Goal: Transaction & Acquisition: Book appointment/travel/reservation

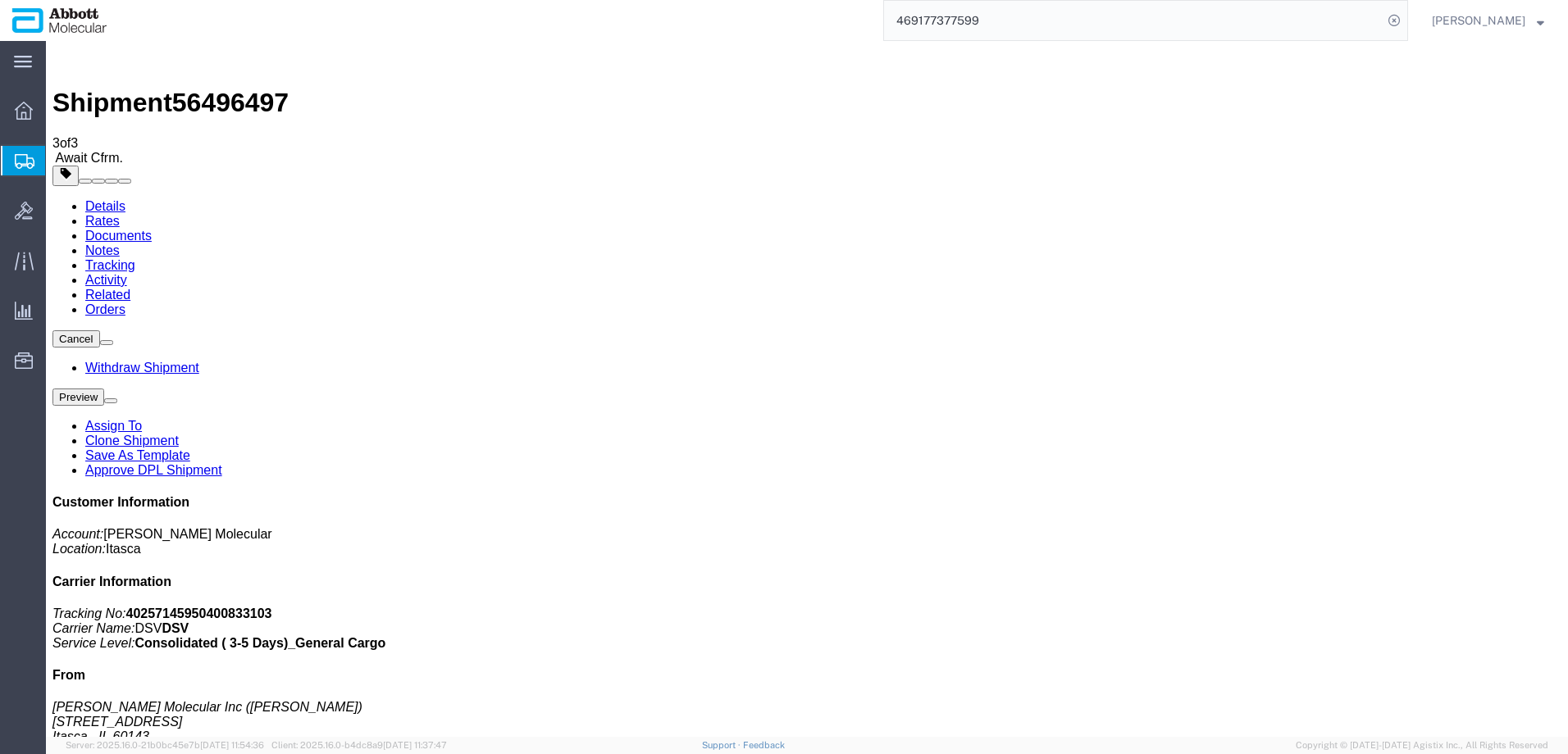
click at [0, 0] on span "Create from Template" at bounding box center [0, 0] width 0 height 0
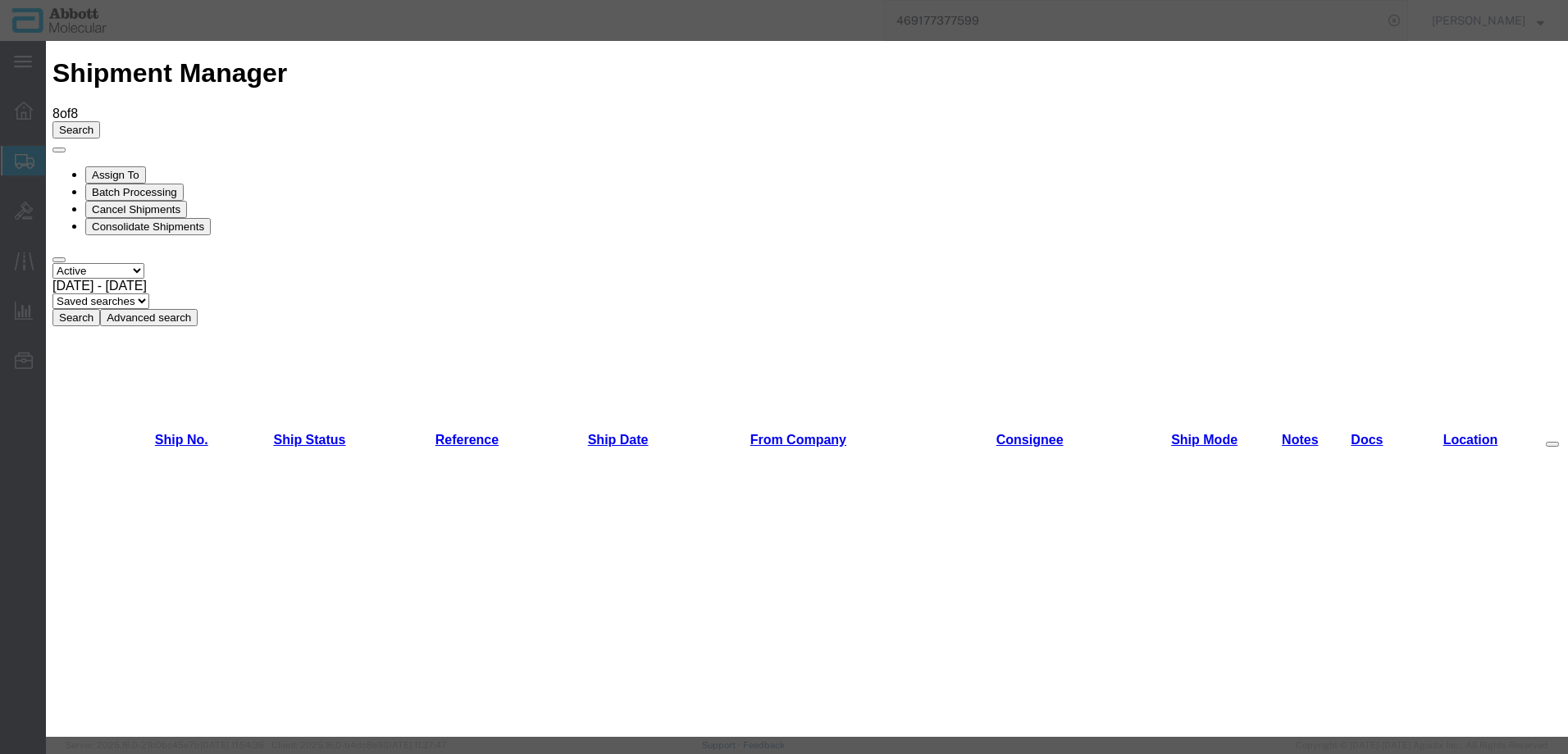
scroll to position [1455, 0]
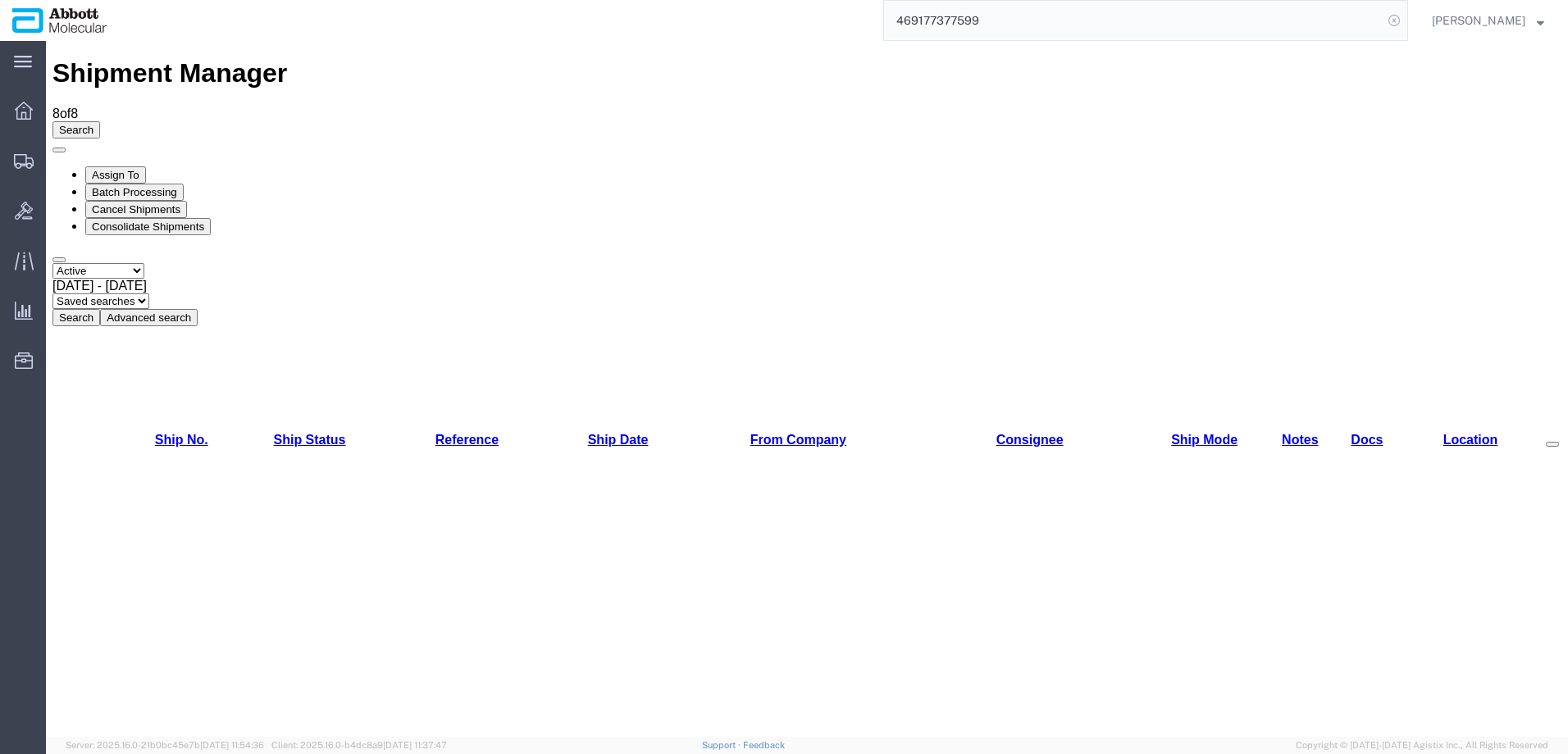
click at [1406, 24] on icon at bounding box center [1394, 20] width 23 height 23
click at [1406, 15] on icon at bounding box center [1394, 20] width 23 height 23
click at [1085, 30] on input "search" at bounding box center [1133, 20] width 499 height 39
paste input "56401537"
type input "56401537"
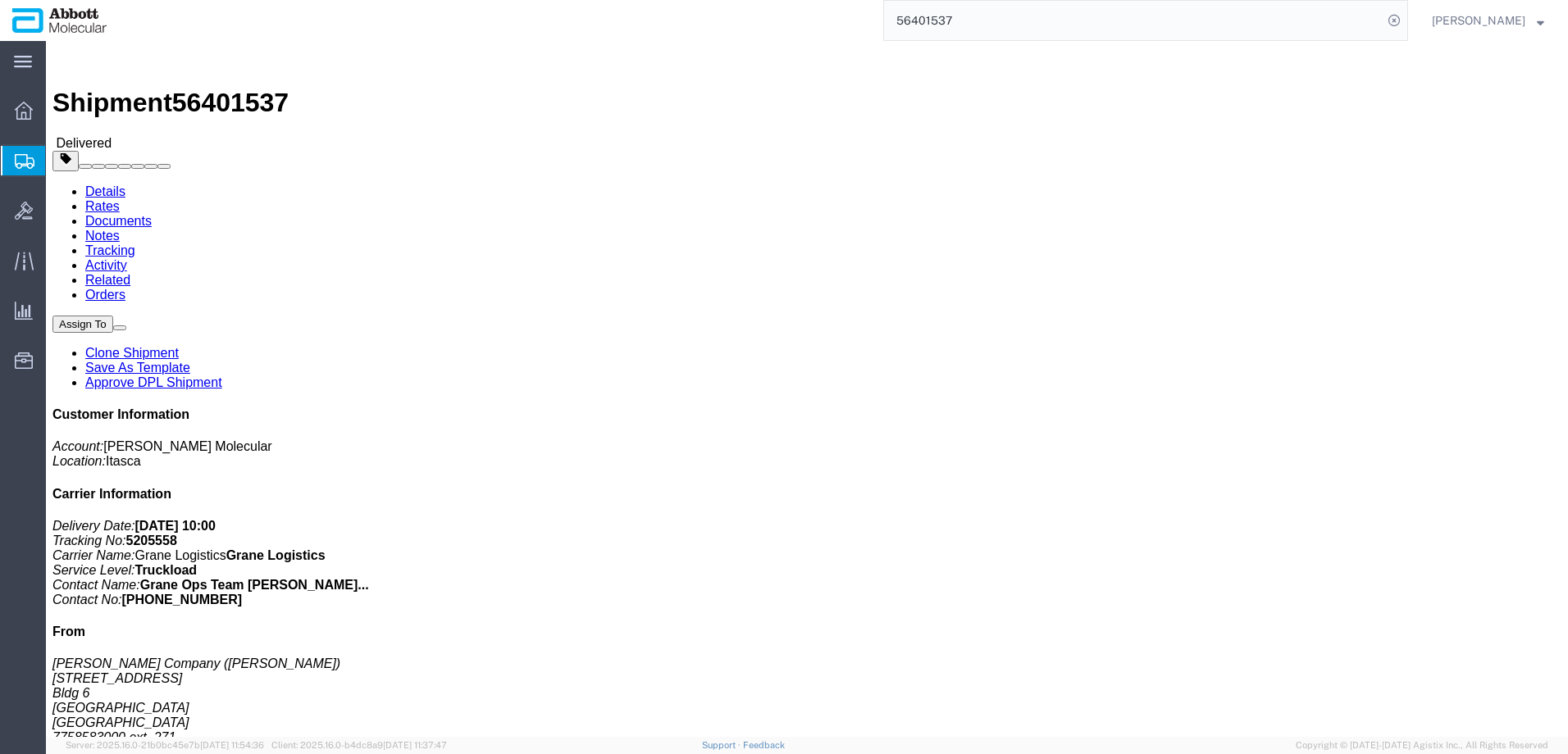
click link "Clone Shipment"
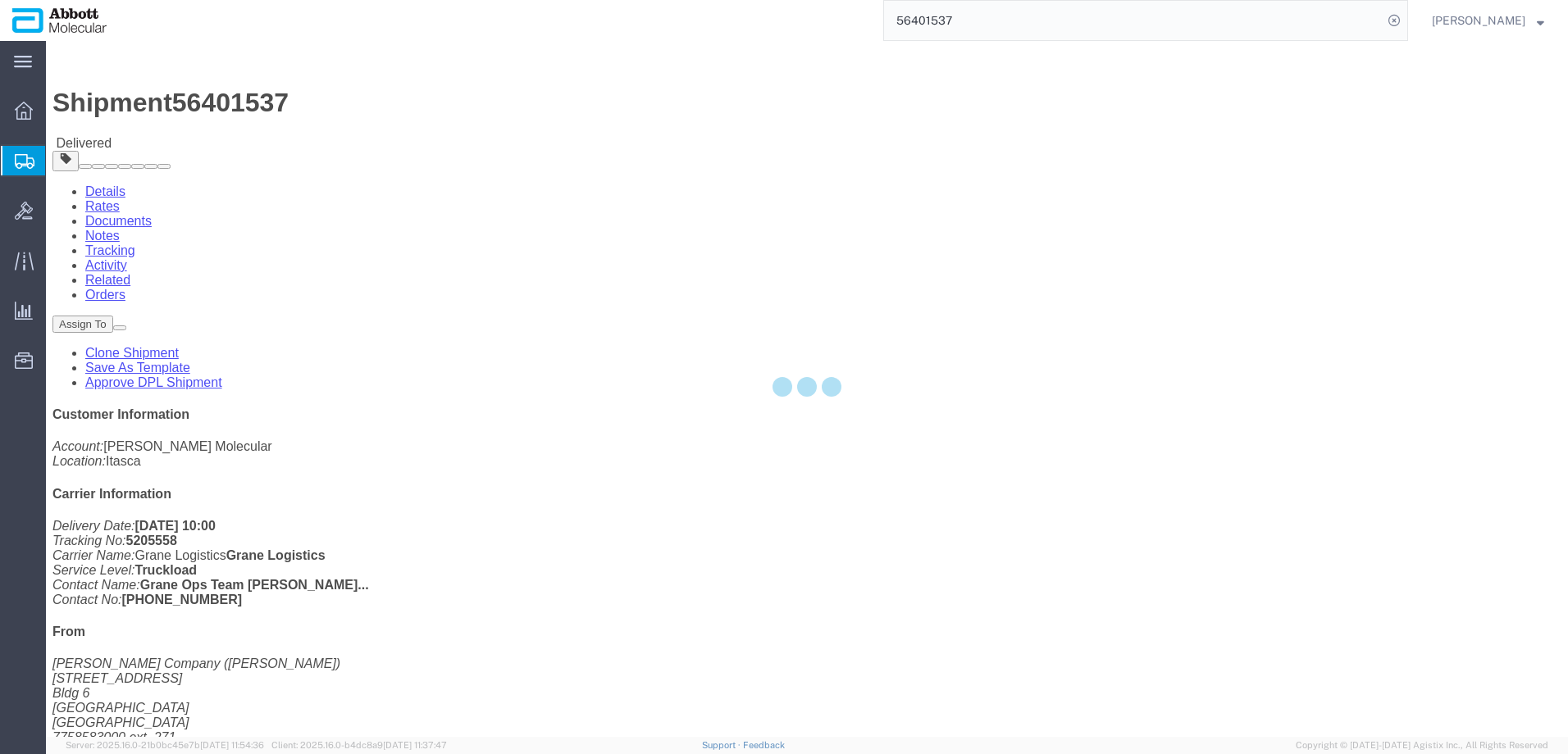
select select "48454"
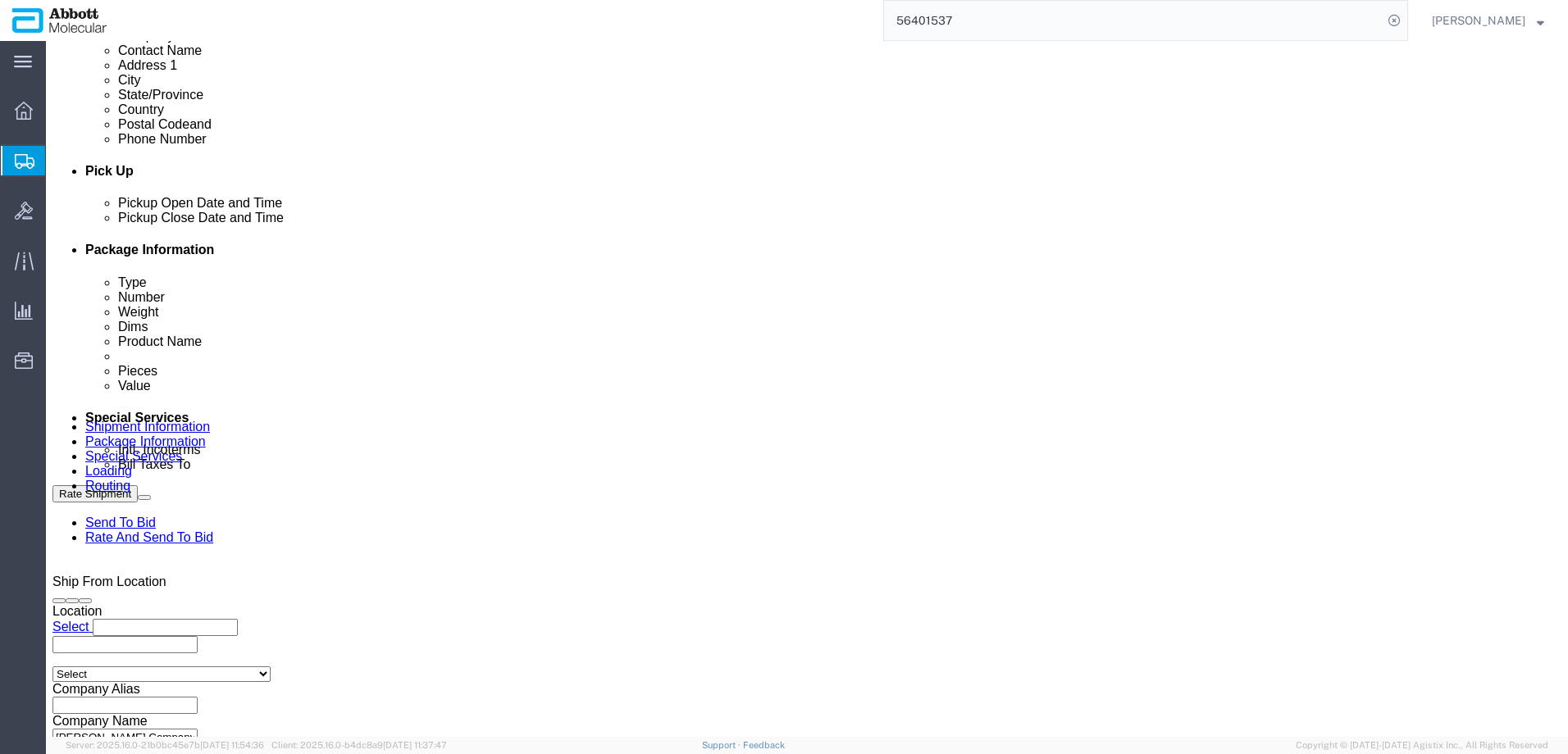
scroll to position [656, 0]
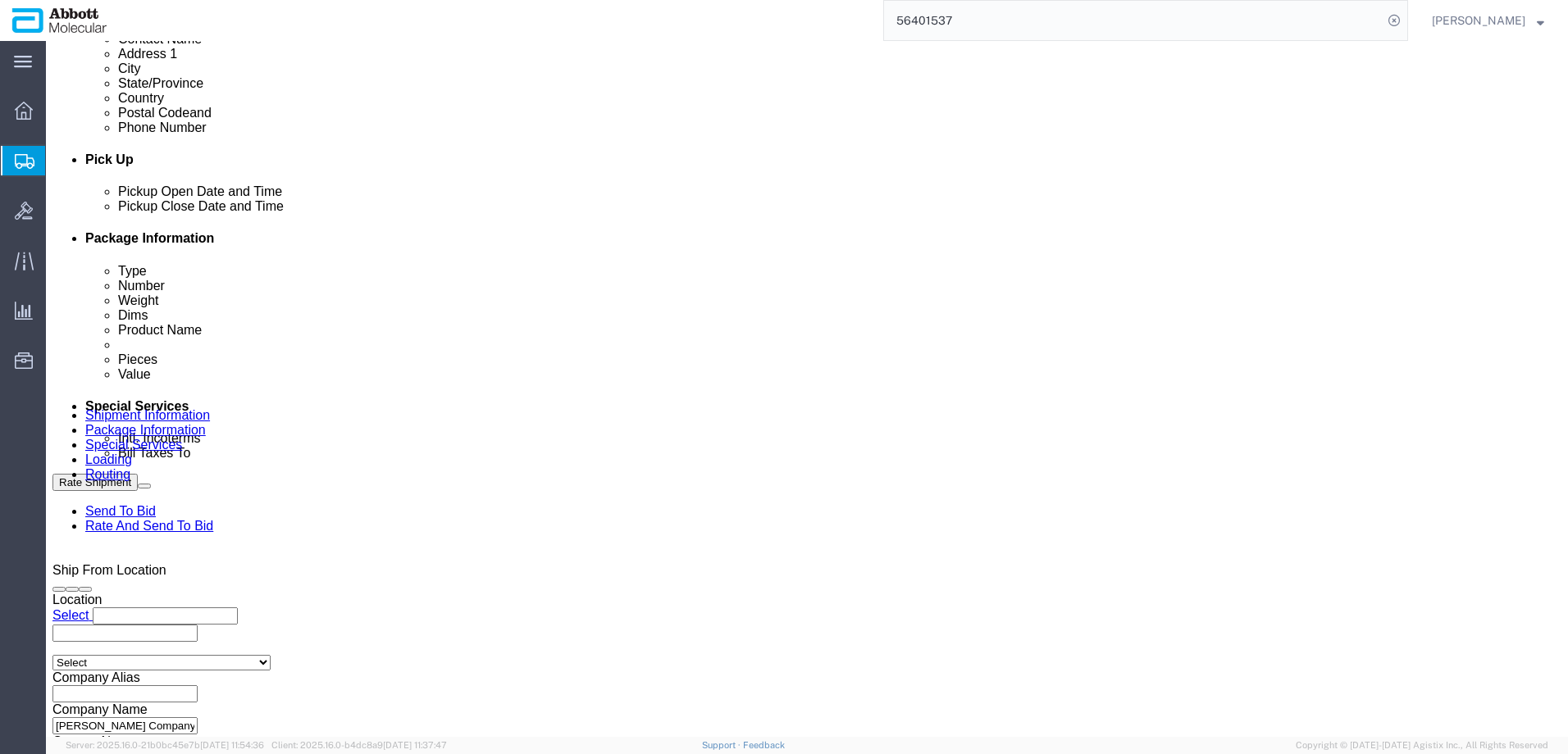
click div "[DATE] 12:18 PM"
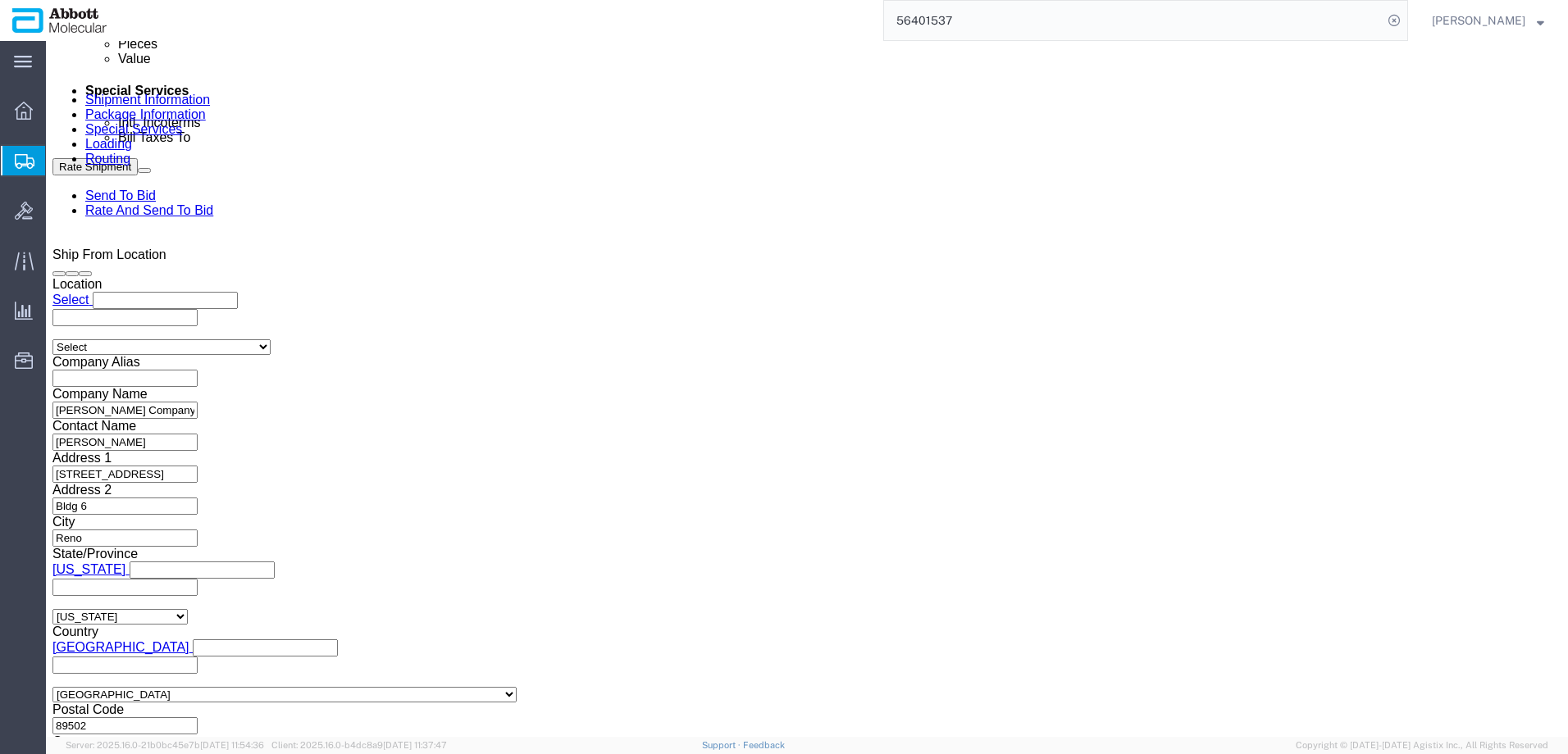
click input "12:18 PM"
type input "8:00 AM"
click button "Apply"
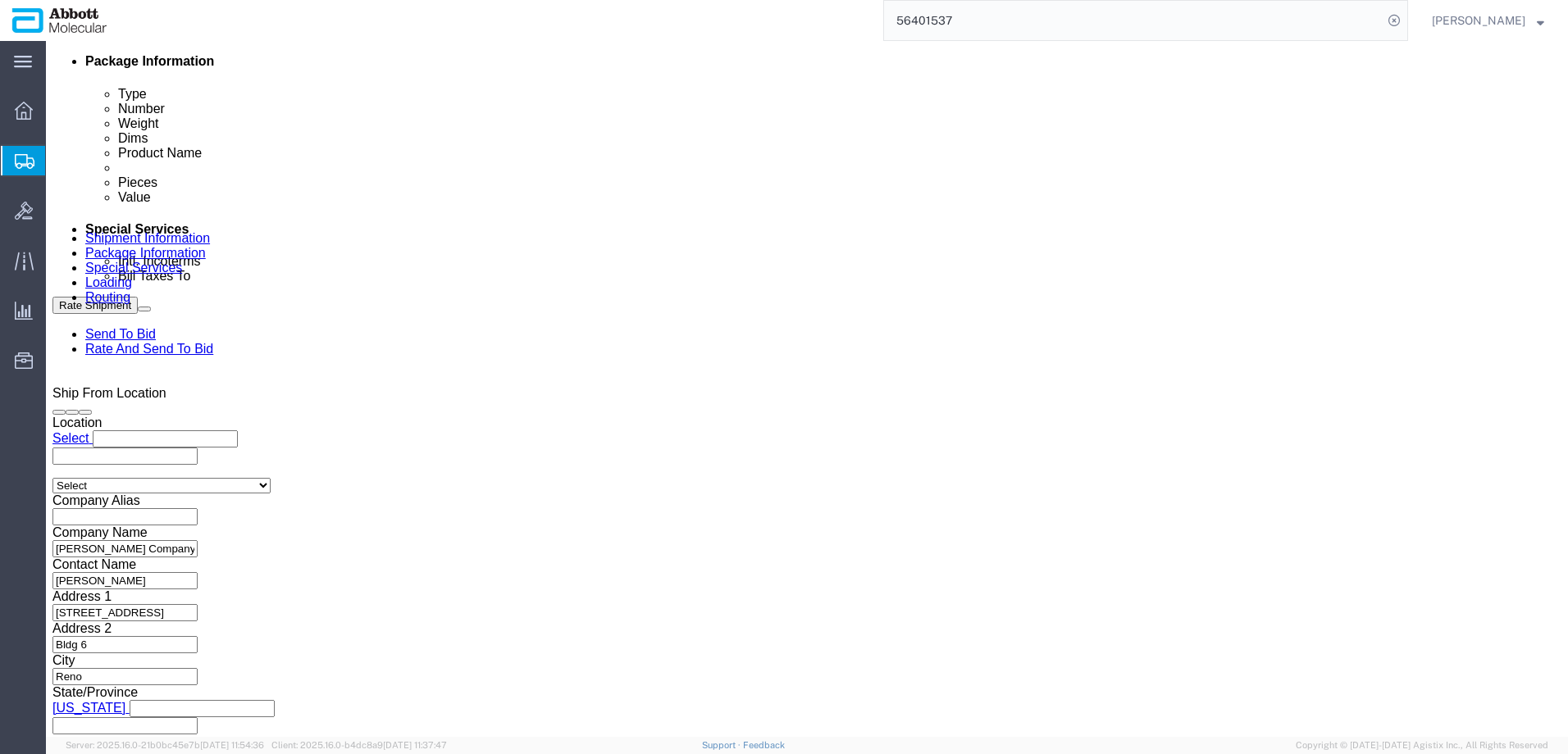
scroll to position [808, 0]
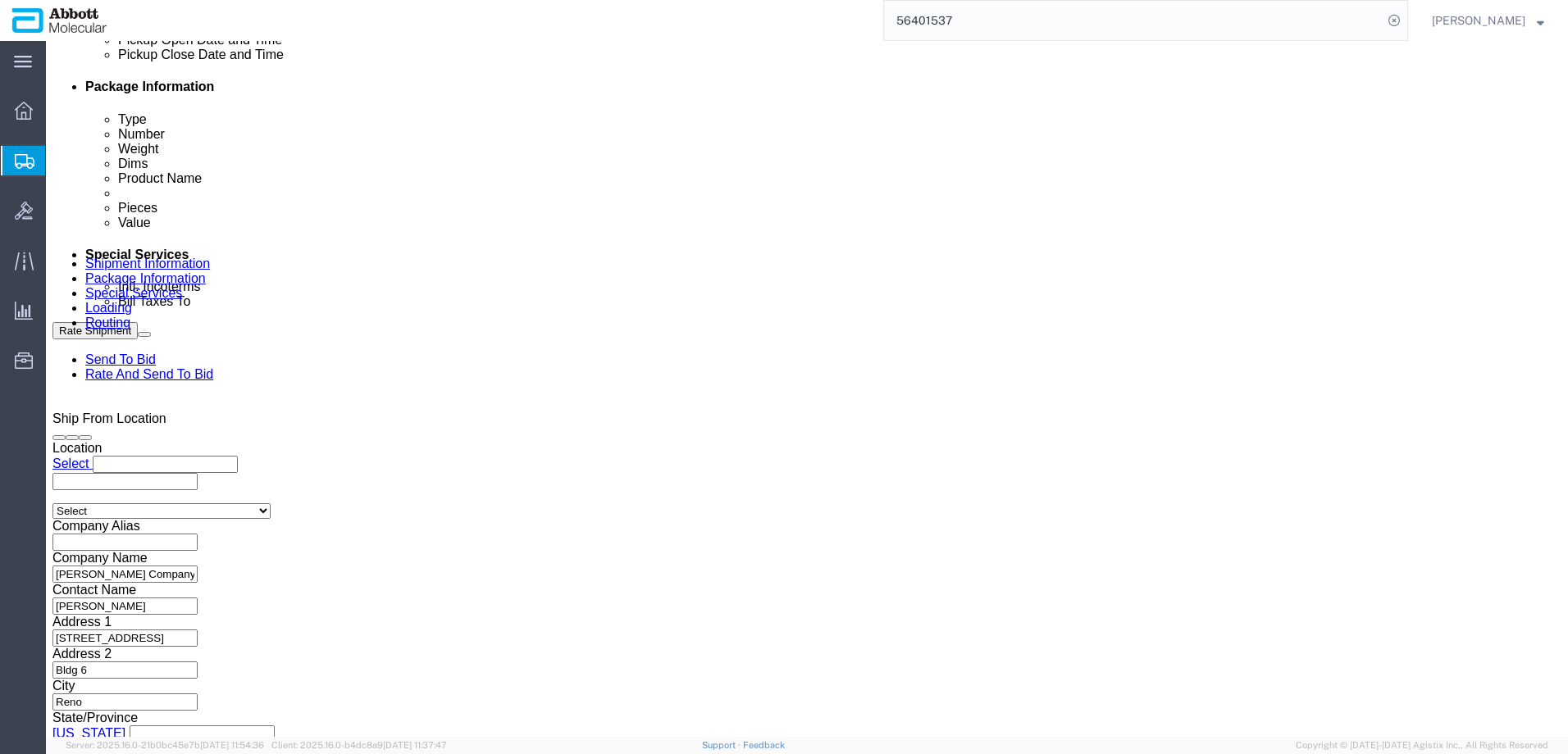
click div "[DATE] 9:00 AM"
type input "3:00 PM"
click button "Apply"
click input "Hamilton_[DATE]"
type input "Hamilton_[DATE]"
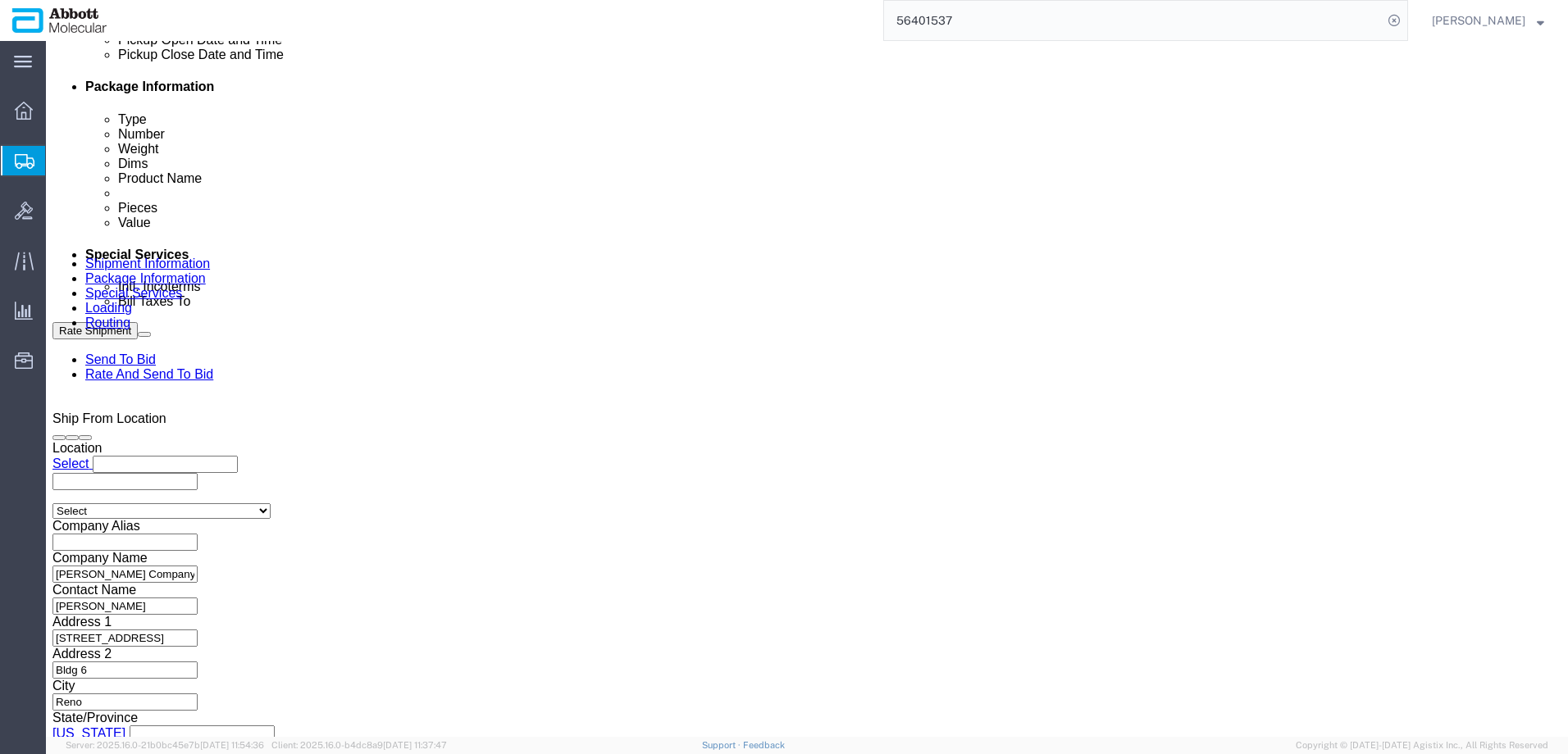
drag, startPoint x: 694, startPoint y: 462, endPoint x: 477, endPoint y: 459, distance: 217.0
click div "Select Account Type Activity ID Airline Appointment Number ASN Batch Request # …"
paste input "64"
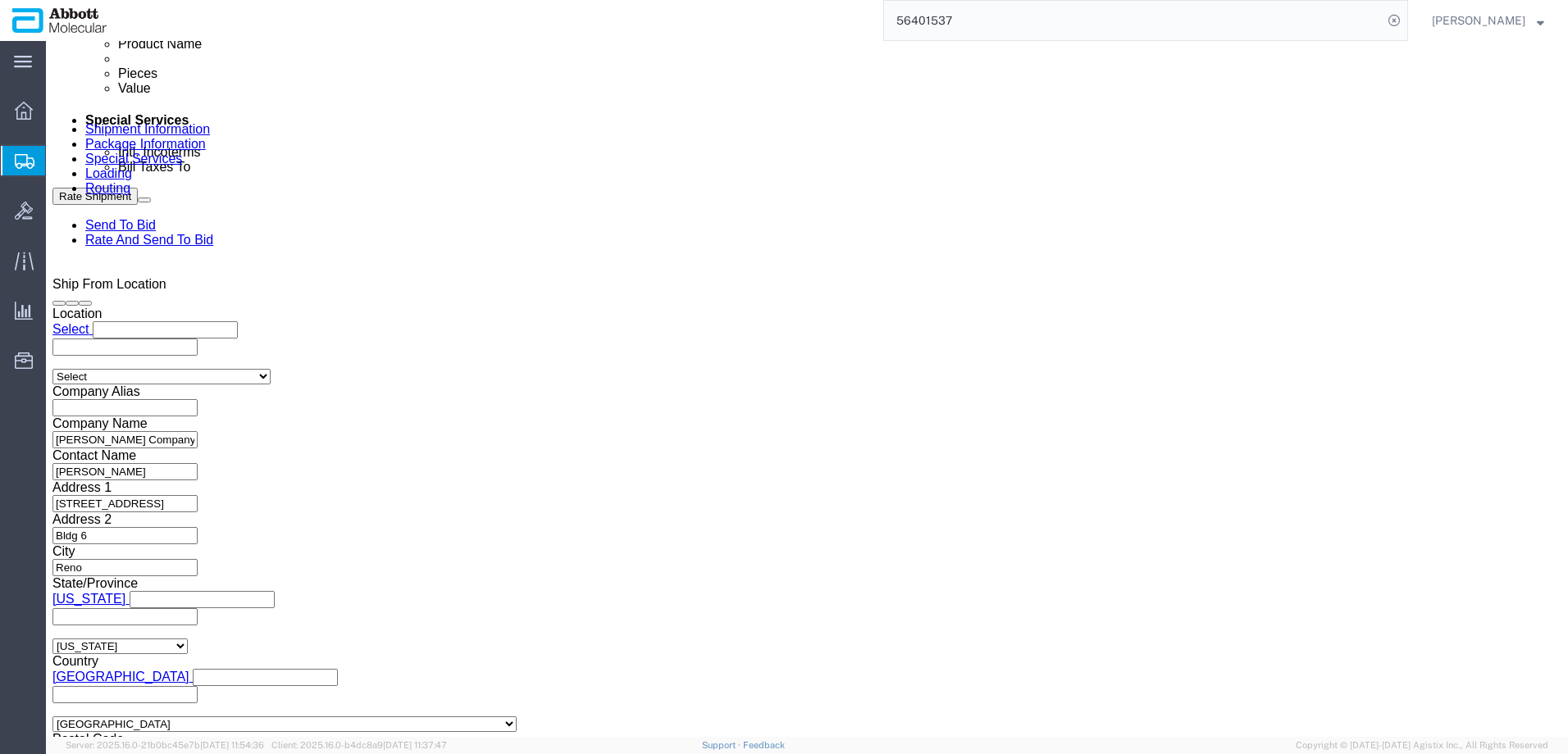
scroll to position [972, 0]
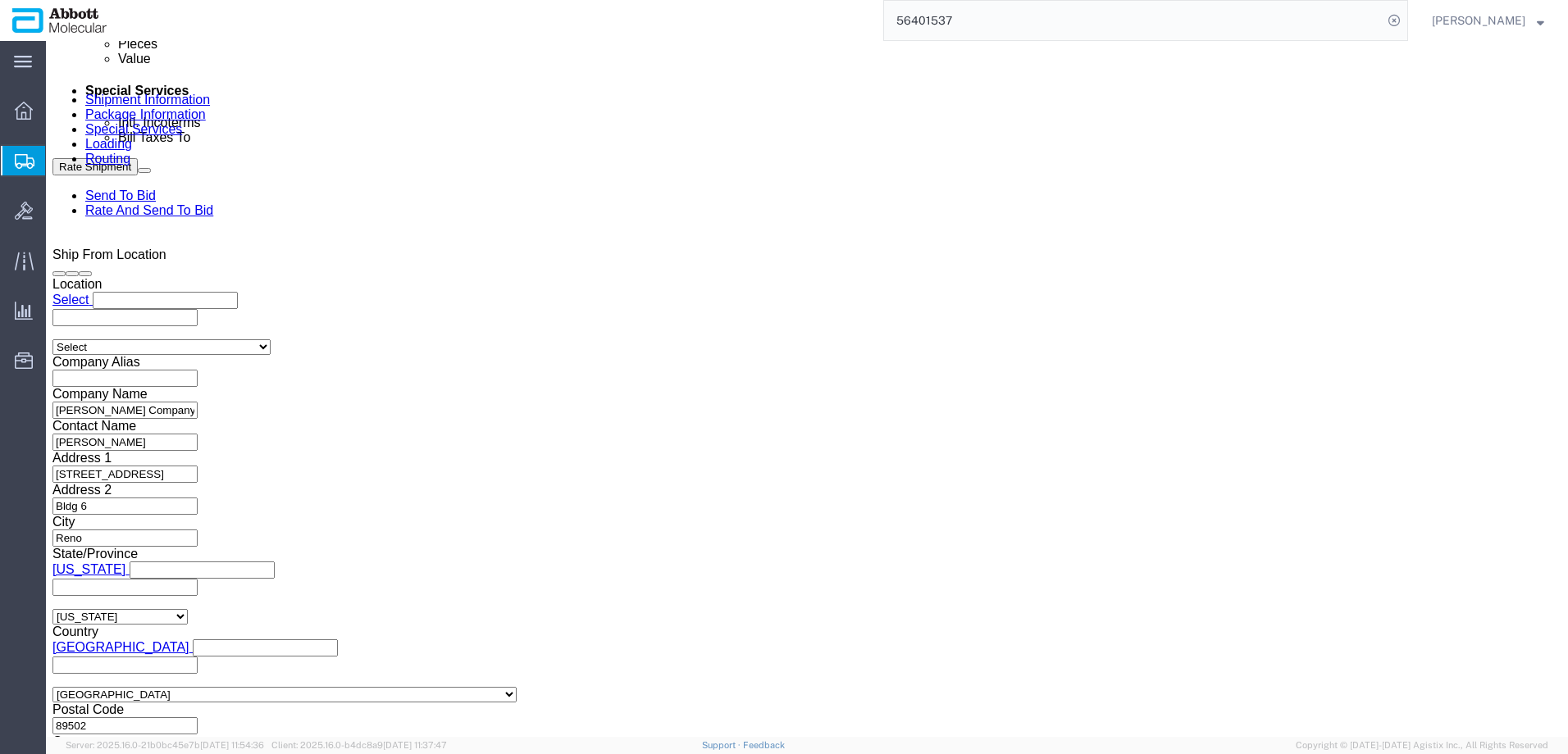
type input "4900259964"
click button "Continue"
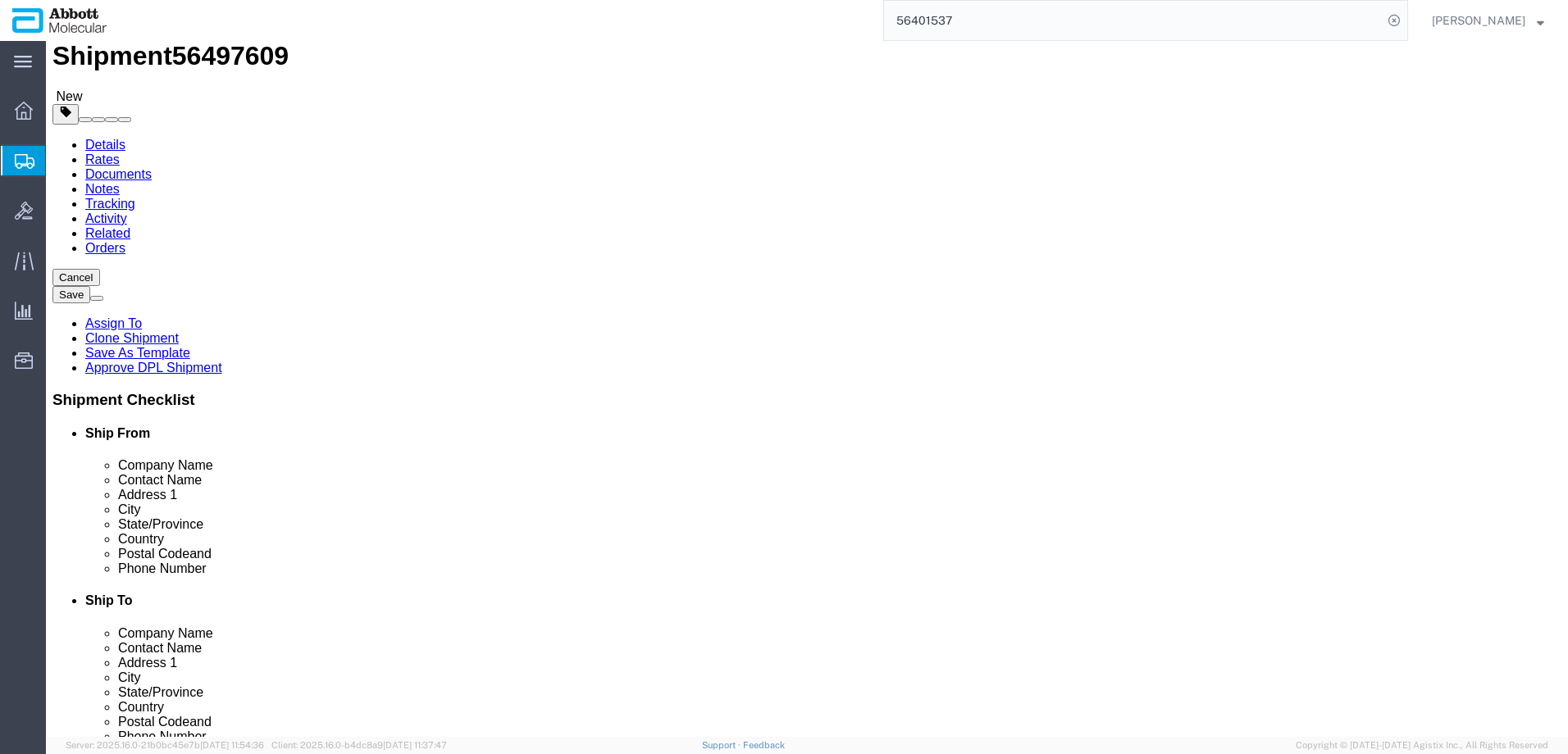
scroll to position [71, 0]
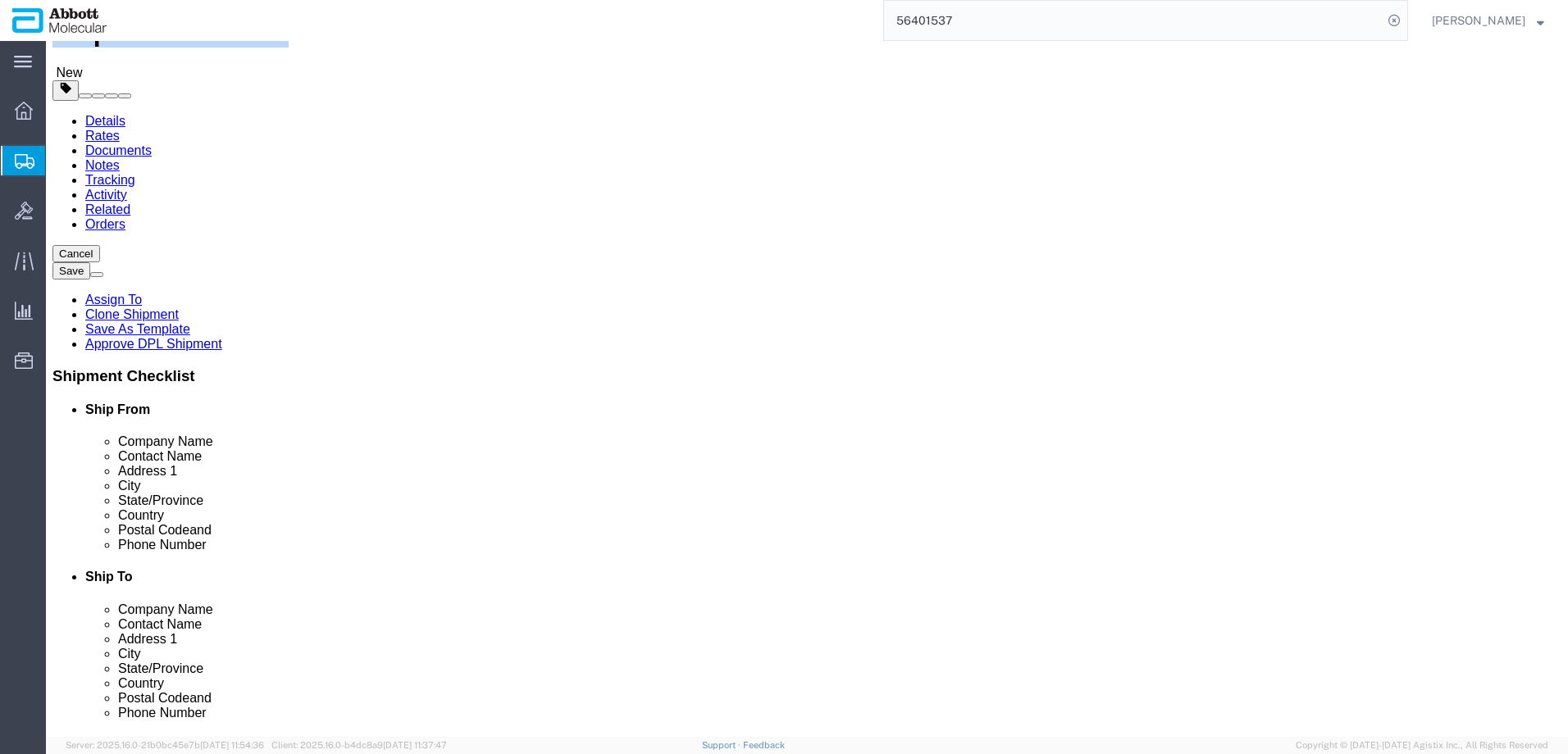
drag, startPoint x: 49, startPoint y: 20, endPoint x: 220, endPoint y: 15, distance: 171.1
click h1 "Shipment 56497609"
copy h1 "Shipment 56497609"
click button "Rate Shipment"
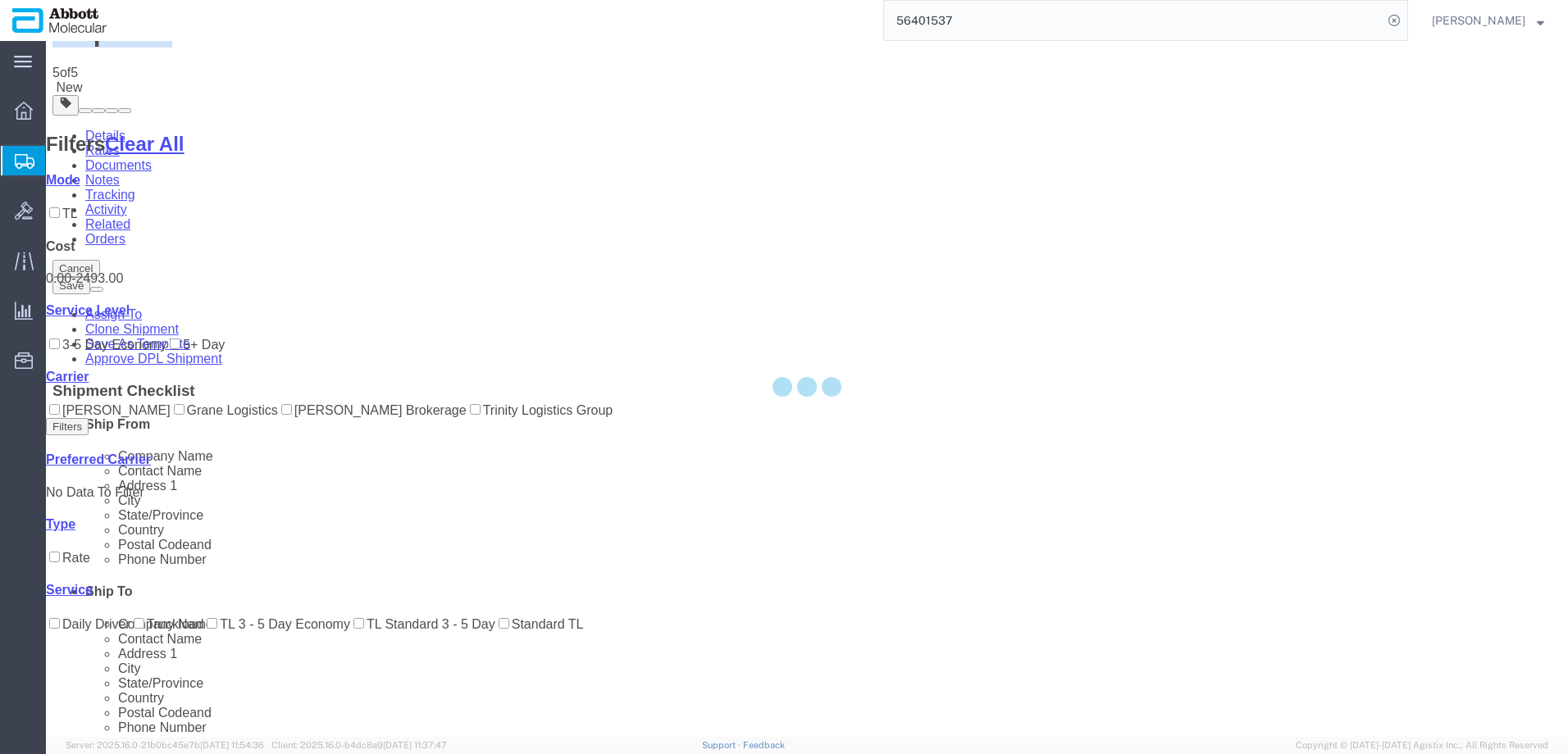
scroll to position [0, 0]
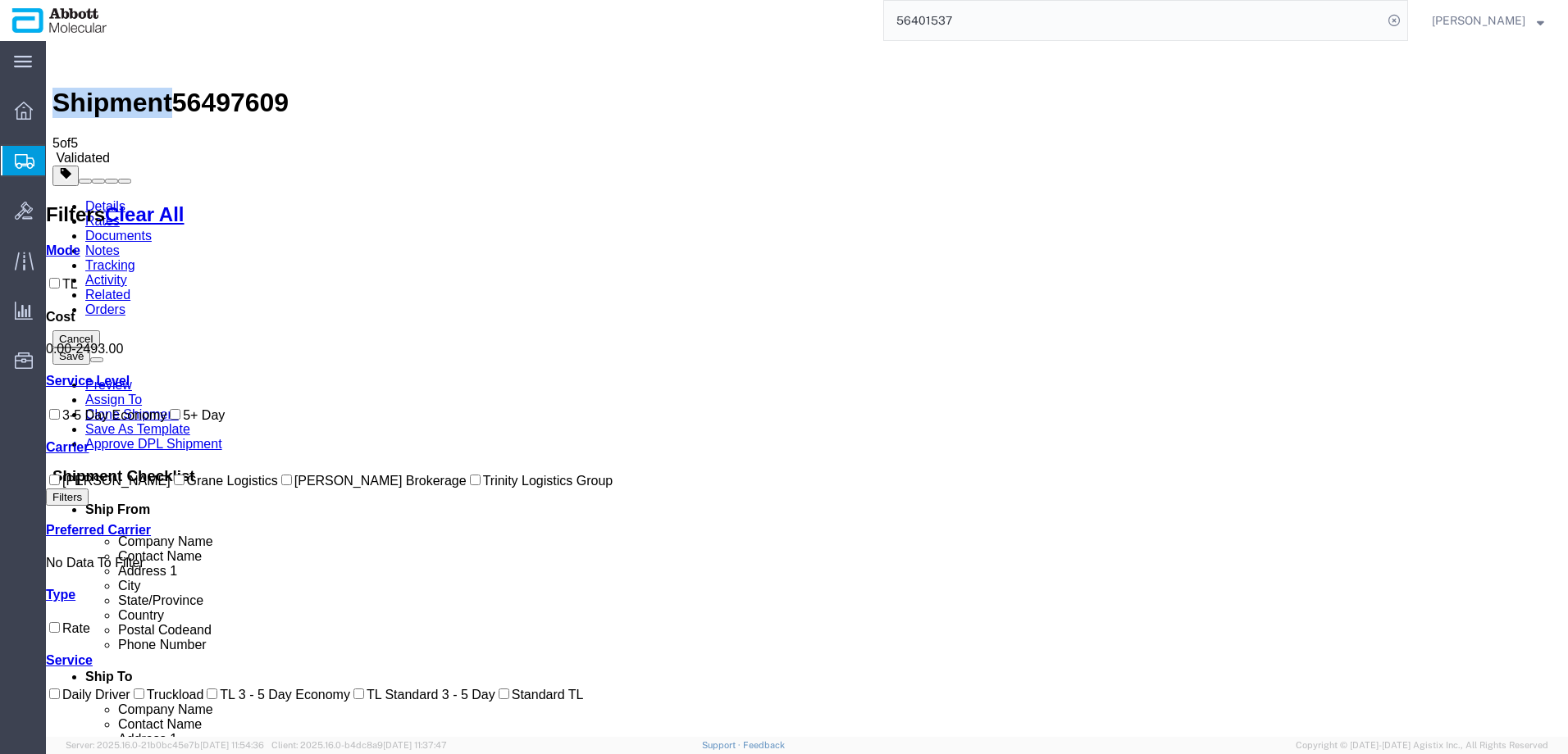
click at [174, 485] on input "Grane Logistics" at bounding box center [179, 480] width 10 height 10
checkbox input "true"
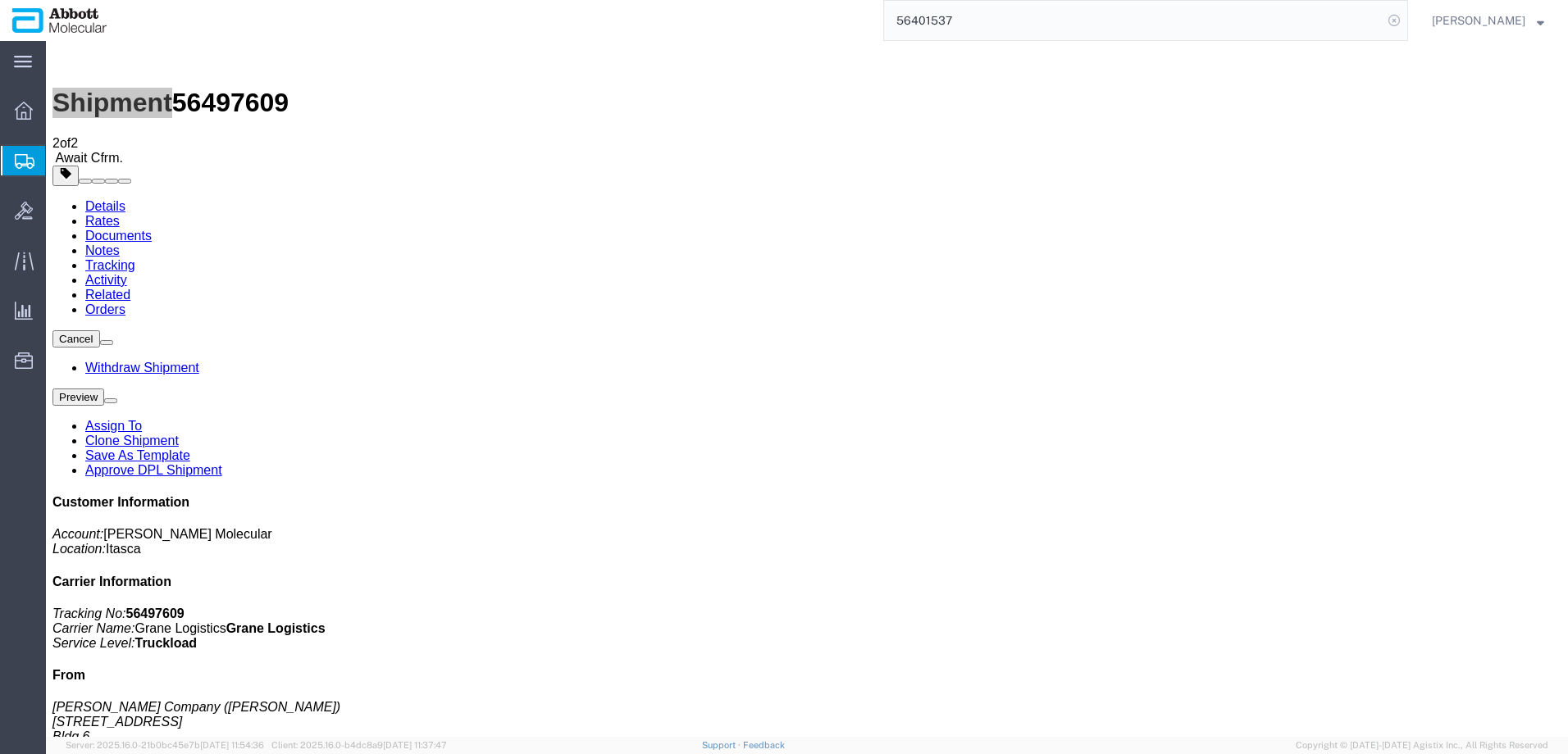
click at [1406, 22] on icon at bounding box center [1394, 20] width 23 height 23
click at [1406, 15] on icon at bounding box center [1394, 20] width 23 height 23
paste input "405910683067"
type input "405910683067"
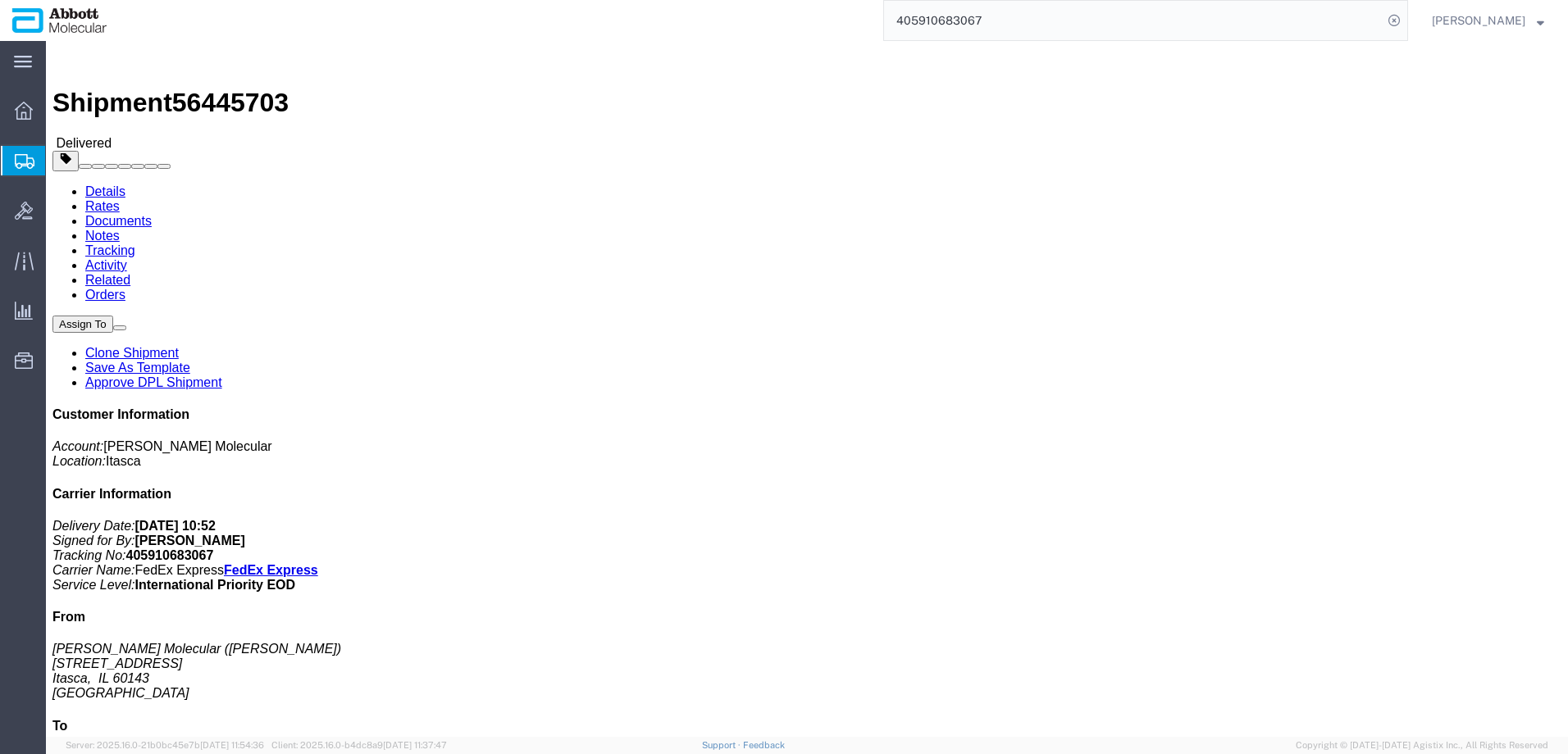
scroll to position [30, 0]
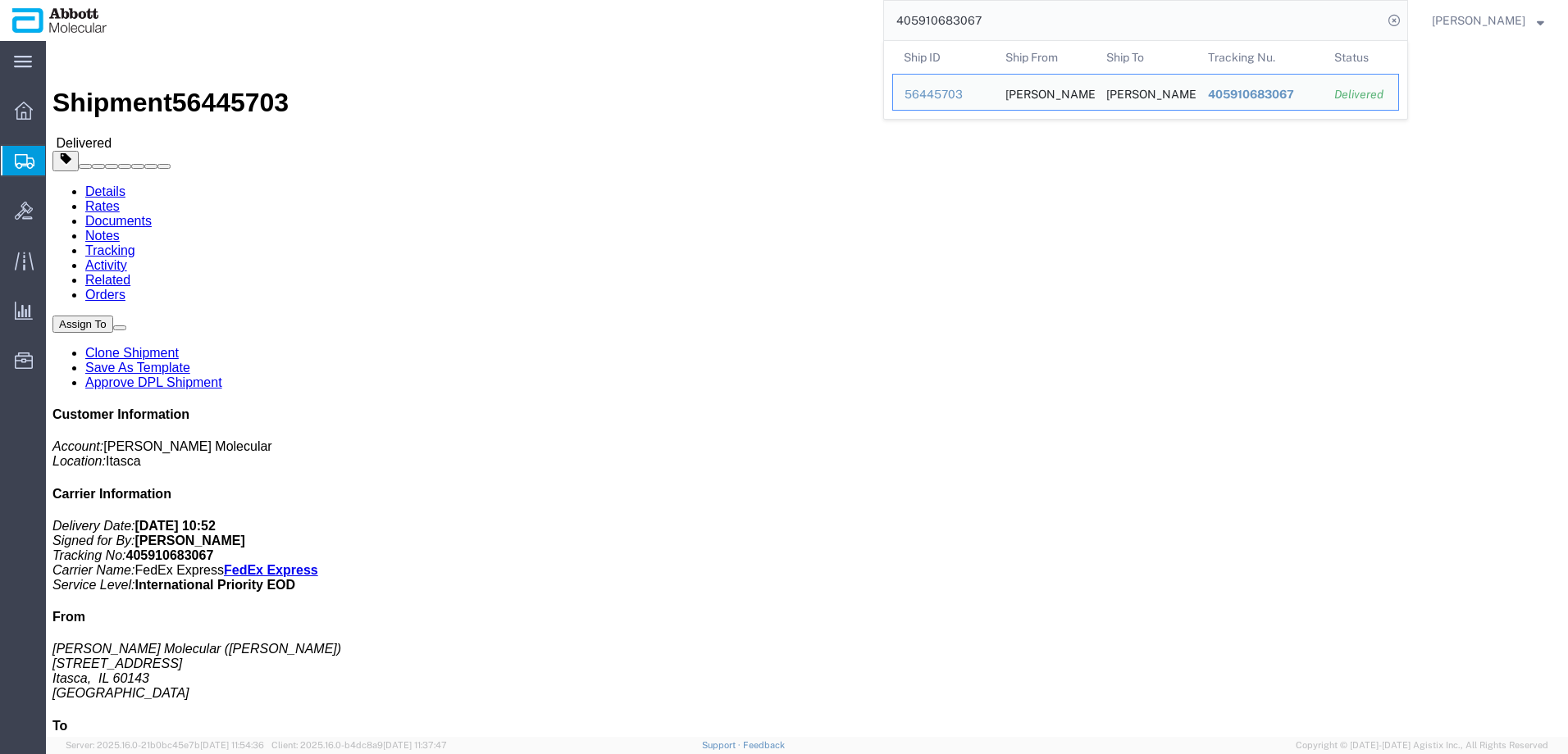
drag, startPoint x: 1214, startPoint y: 411, endPoint x: 1281, endPoint y: 493, distance: 105.9
click address "[PERSON_NAME] LABORATORIES SERVICES... ([PERSON_NAME]) [STREET_ADDRESS][PERSON_…"
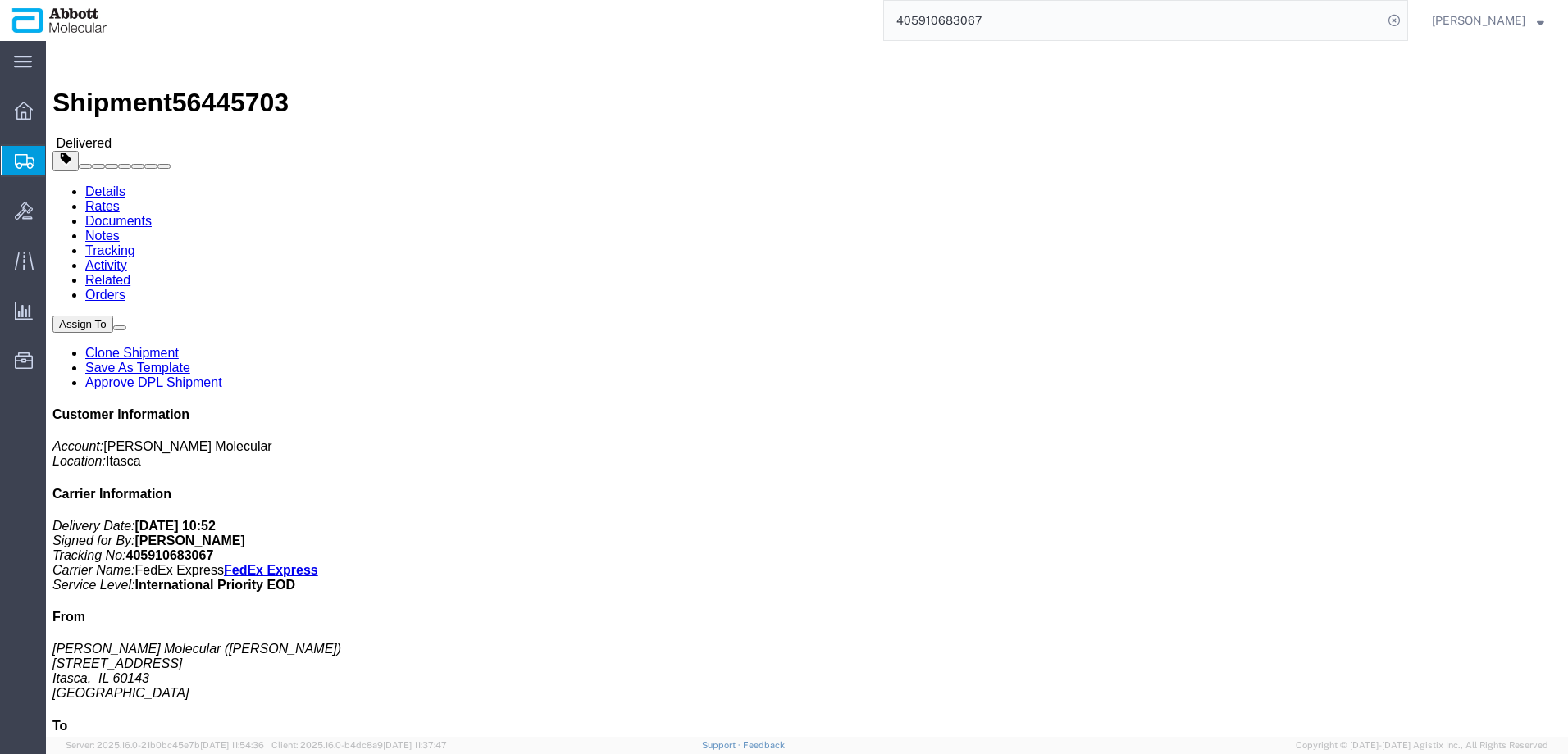
copy address "[PERSON_NAME] LABORATORIES SERVICES... ([PERSON_NAME]) TAIWAN BRANCH [STREET_AD…"
